Goal: Task Accomplishment & Management: Manage account settings

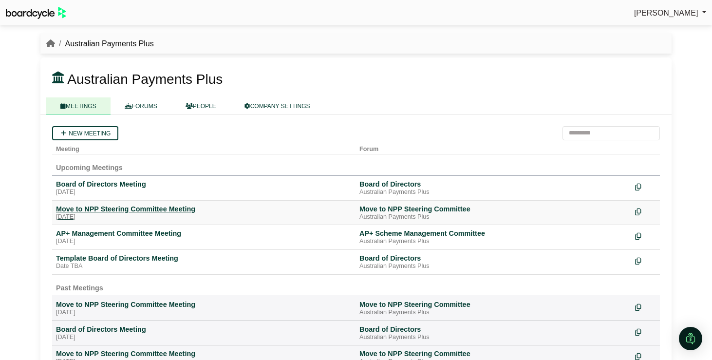
click at [179, 206] on div "Move to NPP Steering Committee Meeting" at bounding box center [204, 209] width 296 height 9
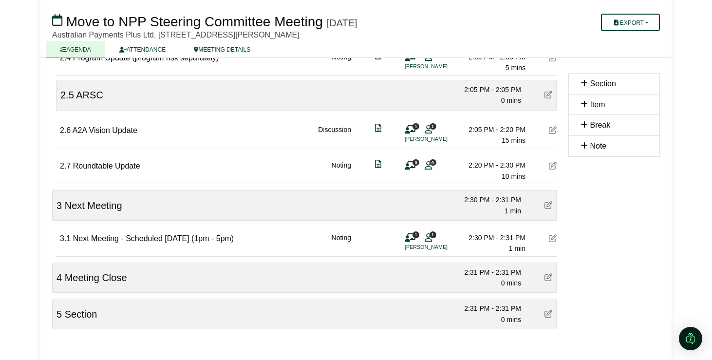
scroll to position [501, 0]
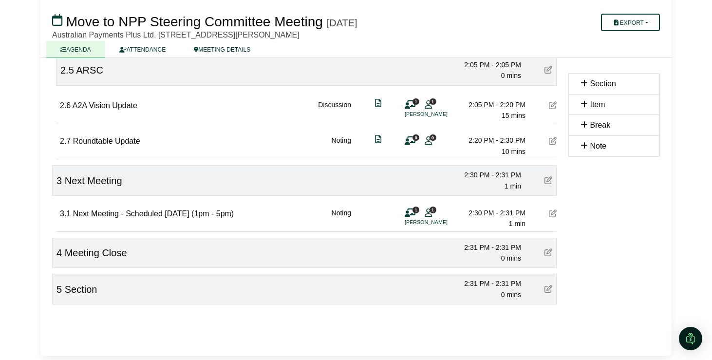
click at [545, 286] on icon at bounding box center [548, 289] width 8 height 8
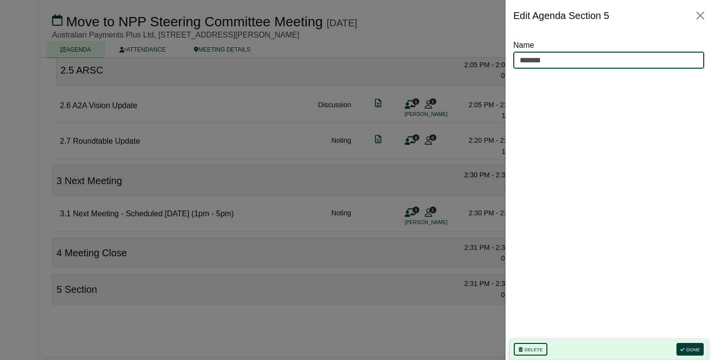
drag, startPoint x: 555, startPoint y: 60, endPoint x: 471, endPoint y: 52, distance: 84.6
drag, startPoint x: 580, startPoint y: 61, endPoint x: 496, endPoint y: 59, distance: 84.3
paste input "**********"
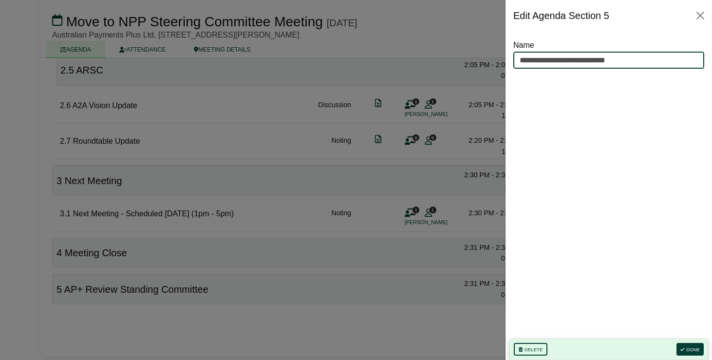
type input "**********"
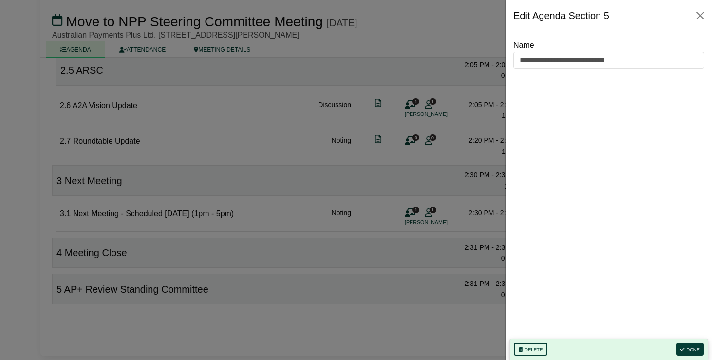
click at [677, 342] on div "Delete Done" at bounding box center [608, 348] width 199 height 21
click at [692, 347] on button "Done" at bounding box center [689, 349] width 27 height 13
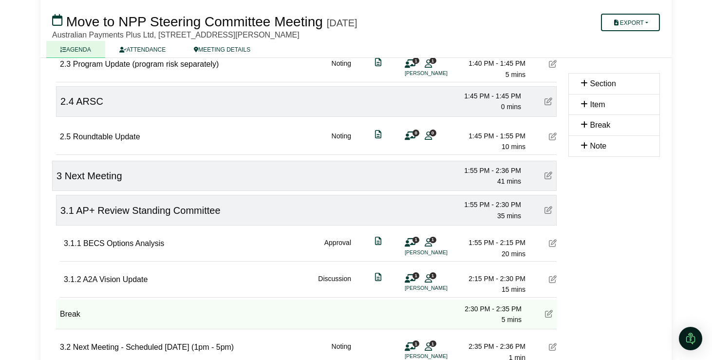
scroll to position [531, 0]
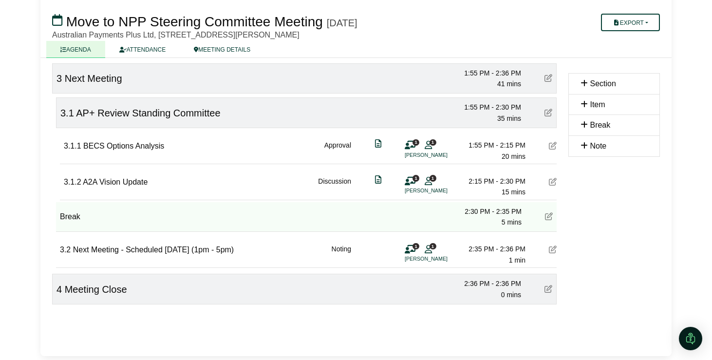
click at [549, 217] on icon at bounding box center [549, 216] width 8 height 8
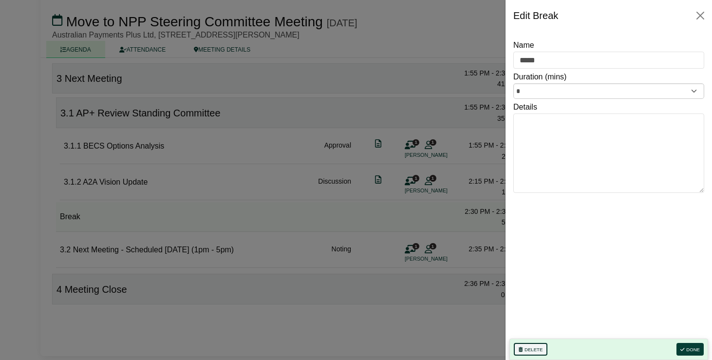
click at [526, 349] on button "Delete" at bounding box center [531, 349] width 34 height 13
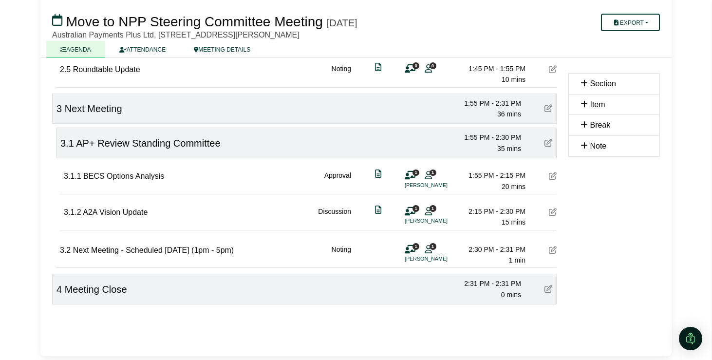
scroll to position [501, 0]
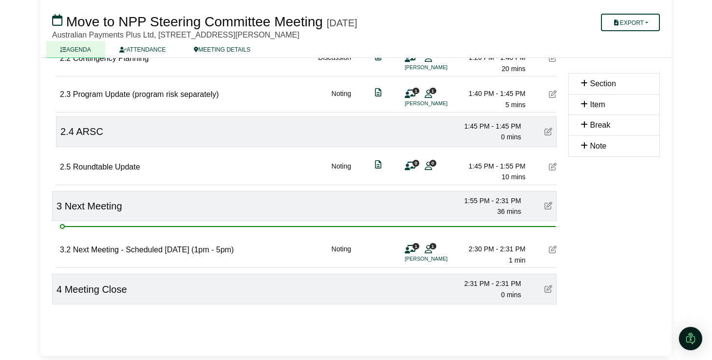
drag, startPoint x: 63, startPoint y: 137, endPoint x: 62, endPoint y: 256, distance: 119.3
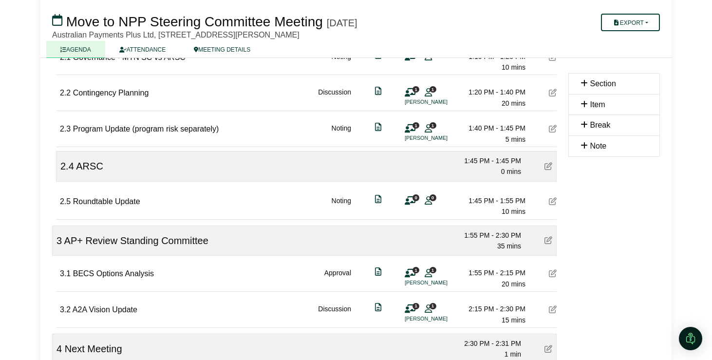
scroll to position [362, 0]
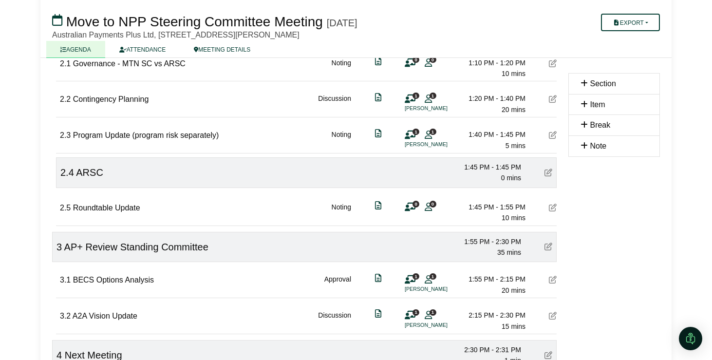
click at [546, 171] on icon at bounding box center [548, 172] width 8 height 8
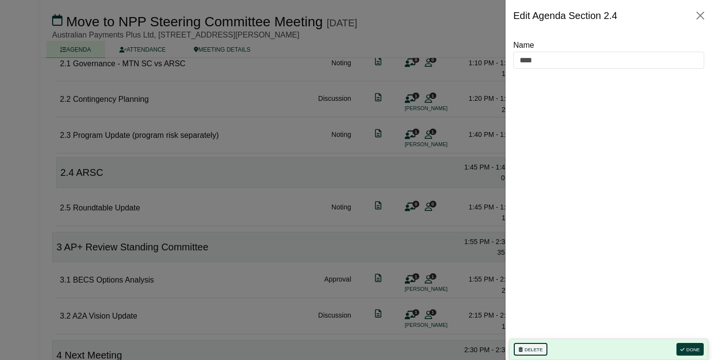
click at [530, 346] on button "Delete" at bounding box center [531, 349] width 34 height 13
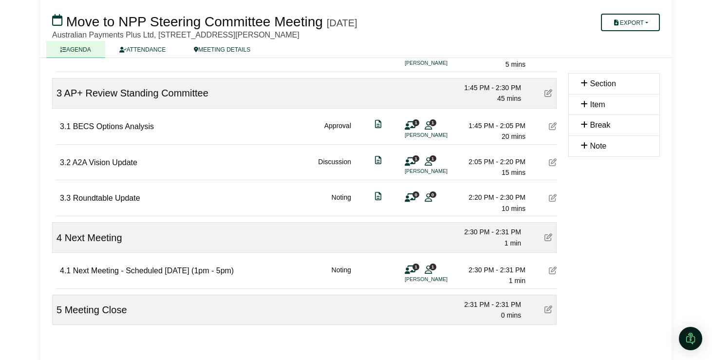
scroll to position [441, 0]
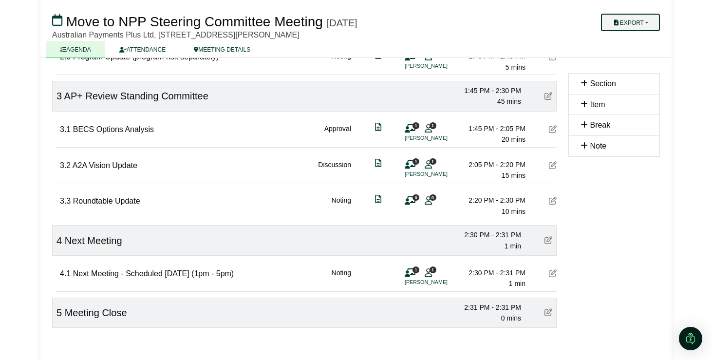
click at [637, 23] on button "Export" at bounding box center [630, 23] width 59 height 18
click at [635, 38] on link "Agenda" at bounding box center [640, 39] width 85 height 15
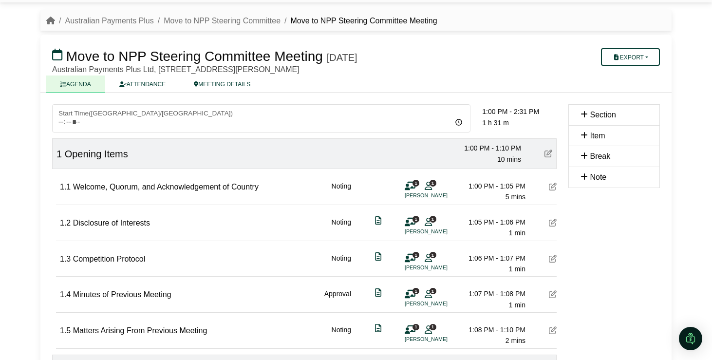
scroll to position [24, 0]
